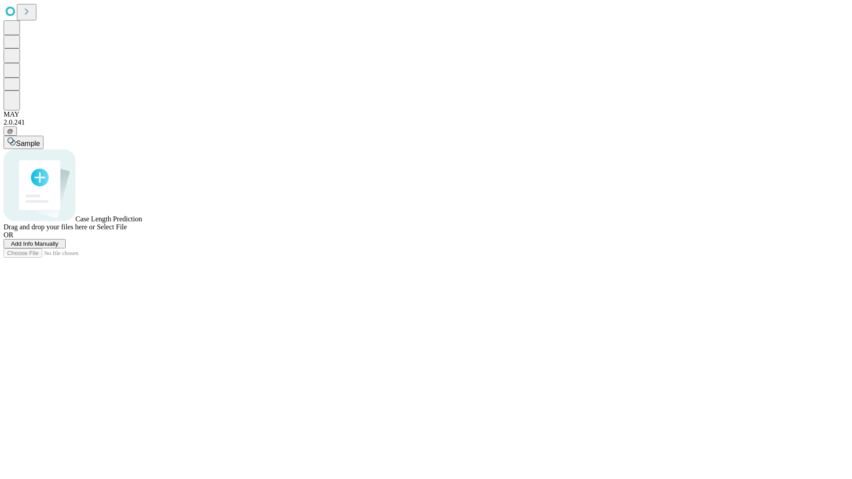
click at [59, 247] on span "Add Info Manually" at bounding box center [34, 244] width 47 height 7
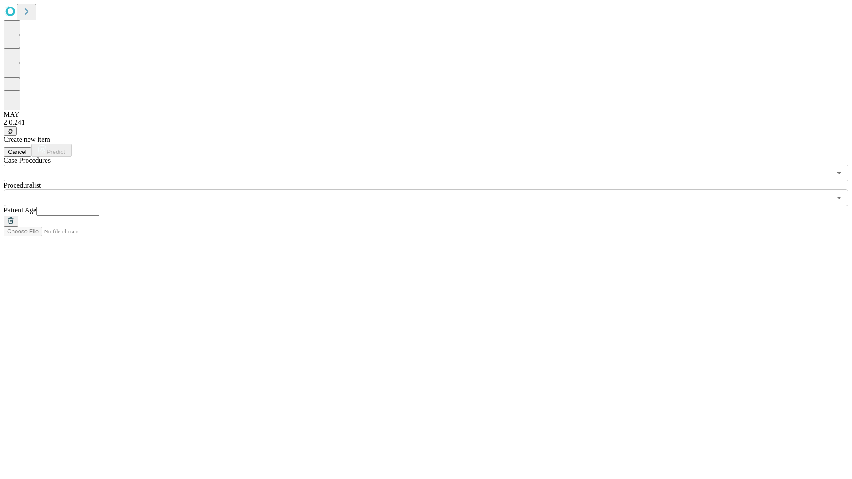
click at [99, 207] on input "text" at bounding box center [67, 211] width 63 height 9
type input "**"
click at [432, 190] on input "text" at bounding box center [418, 198] width 828 height 17
